Goal: Task Accomplishment & Management: Complete application form

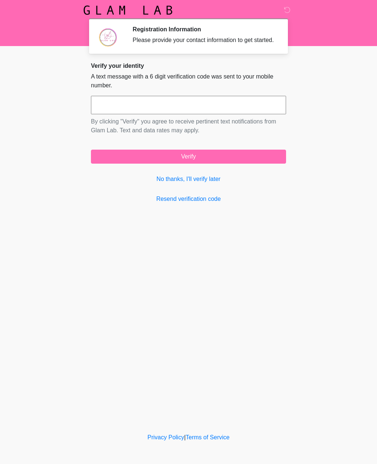
click at [190, 105] on input "text" at bounding box center [188, 105] width 195 height 18
type input "******"
click at [197, 163] on button "Verify" at bounding box center [188, 157] width 195 height 14
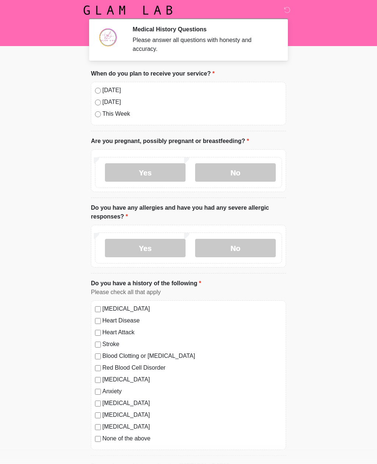
click at [112, 92] on label "[DATE]" at bounding box center [192, 90] width 180 height 9
click at [253, 171] on label "No" at bounding box center [235, 172] width 81 height 18
click at [250, 248] on label "No" at bounding box center [235, 248] width 81 height 18
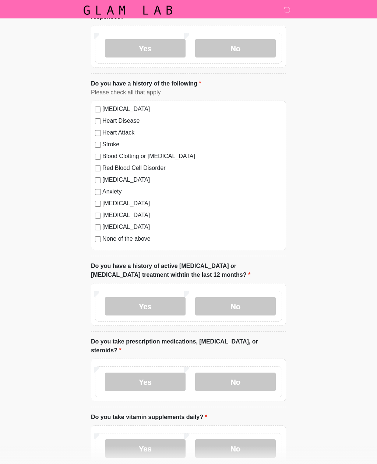
scroll to position [200, 0]
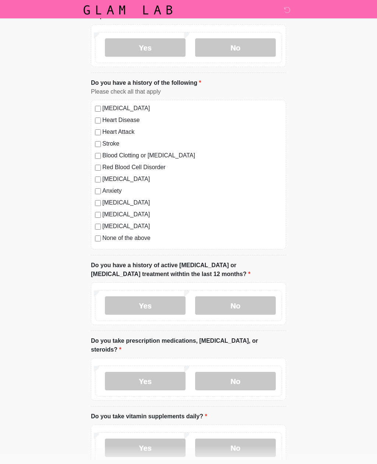
click at [252, 305] on label "No" at bounding box center [235, 306] width 81 height 18
click at [152, 372] on label "Yes" at bounding box center [145, 381] width 81 height 18
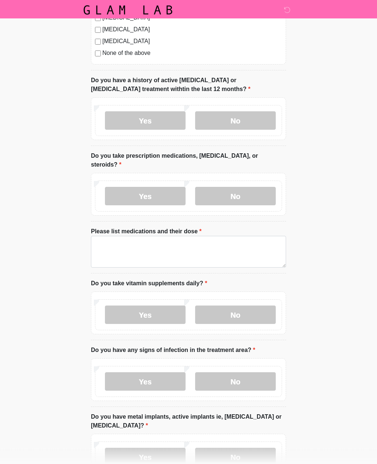
scroll to position [385, 0]
click at [160, 306] on label "Yes" at bounding box center [145, 314] width 81 height 18
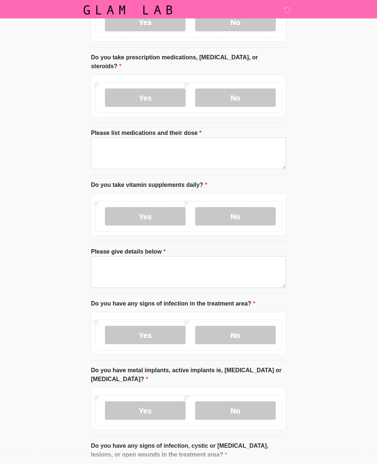
scroll to position [485, 0]
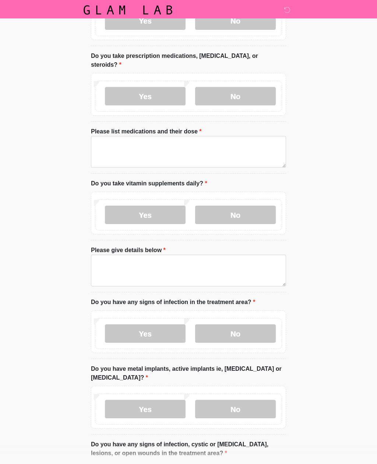
click at [248, 325] on label "No" at bounding box center [235, 334] width 81 height 18
click at [157, 400] on label "Yes" at bounding box center [145, 409] width 81 height 18
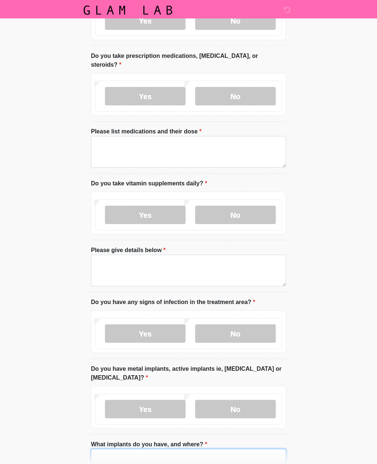
click at [164, 449] on input "What implants do you have, and where?" at bounding box center [188, 456] width 195 height 14
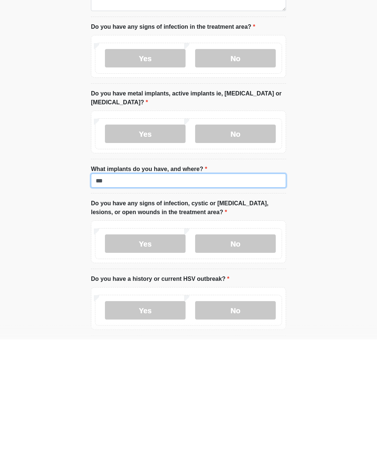
type input "***"
click at [244, 359] on label "No" at bounding box center [235, 368] width 81 height 18
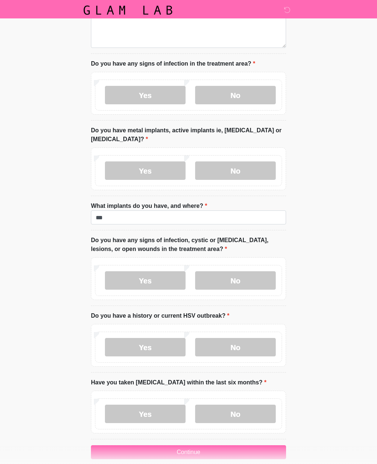
click at [244, 338] on label "No" at bounding box center [235, 347] width 81 height 18
click at [241, 404] on label "No" at bounding box center [235, 413] width 81 height 18
click at [205, 445] on button "Continue" at bounding box center [188, 452] width 195 height 14
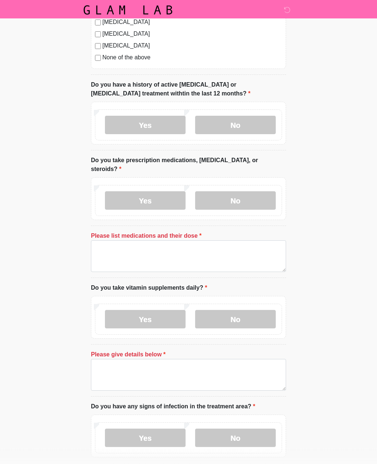
scroll to position [379, 0]
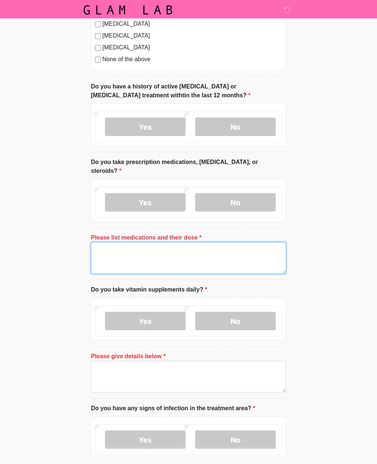
click at [180, 243] on textarea "Please list medications and their dose" at bounding box center [188, 258] width 195 height 32
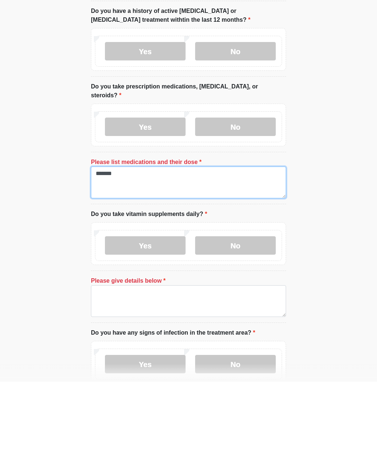
type textarea "*******"
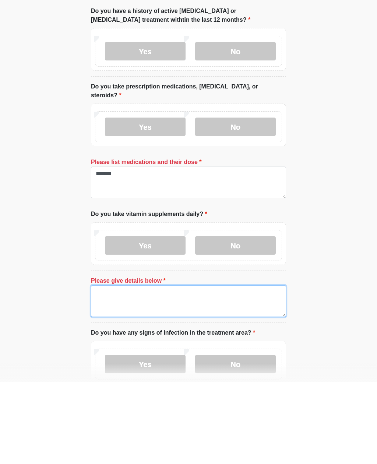
click at [159, 367] on textarea "Please give details below" at bounding box center [188, 383] width 195 height 32
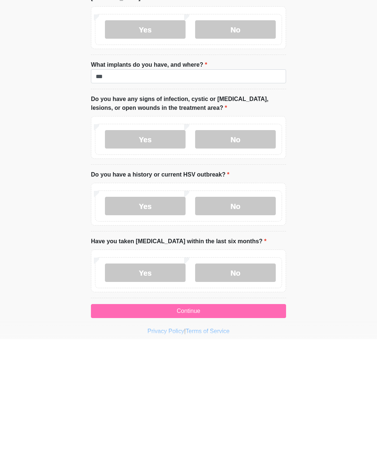
scroll to position [747, 0]
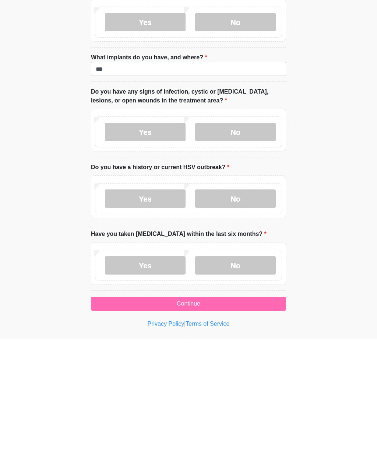
type textarea "**********"
click at [215, 421] on button "Continue" at bounding box center [188, 428] width 195 height 14
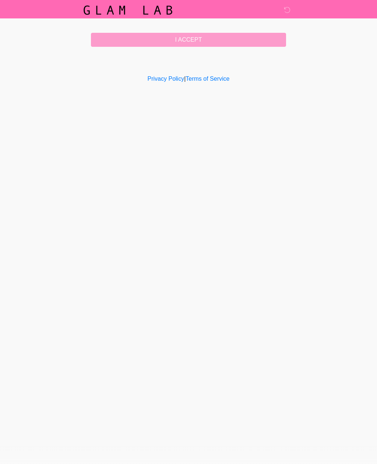
scroll to position [0, 0]
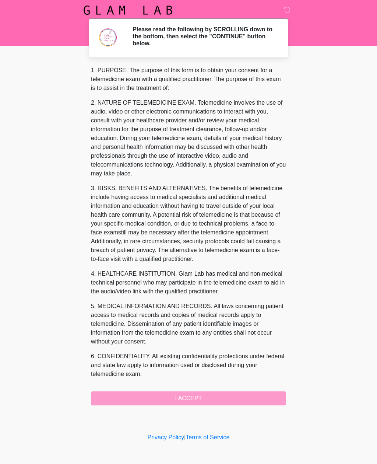
click at [200, 399] on div "1. PURPOSE. The purpose of this form is to obtain your consent for a telemedici…" at bounding box center [188, 235] width 195 height 339
click at [200, 390] on div "1. PURPOSE. The purpose of this form is to obtain your consent for a telemedici…" at bounding box center [188, 235] width 195 height 339
click at [200, 399] on div "1. PURPOSE. The purpose of this form is to obtain your consent for a telemedici…" at bounding box center [188, 235] width 195 height 339
click at [196, 399] on div "1. PURPOSE. The purpose of this form is to obtain your consent for a telemedici…" at bounding box center [188, 235] width 195 height 339
click at [189, 397] on div "1. PURPOSE. The purpose of this form is to obtain your consent for a telemedici…" at bounding box center [188, 235] width 195 height 339
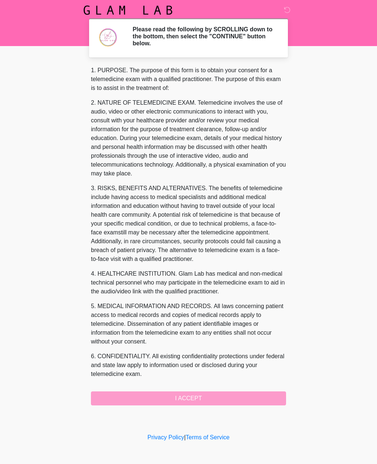
click at [203, 397] on div "1. PURPOSE. The purpose of this form is to obtain your consent for a telemedici…" at bounding box center [188, 235] width 195 height 339
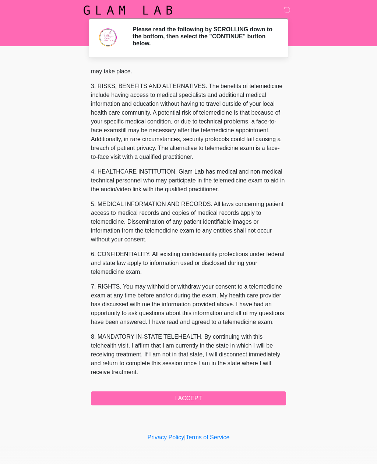
scroll to position [111, 0]
click at [202, 396] on button "I ACCEPT" at bounding box center [188, 398] width 195 height 14
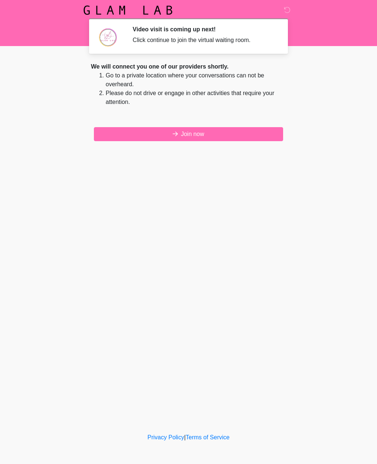
click at [194, 133] on button "Join now" at bounding box center [188, 134] width 189 height 14
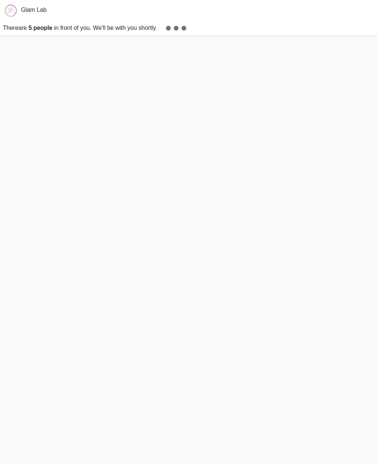
scroll to position [2, 0]
